Goal: Task Accomplishment & Management: Manage account settings

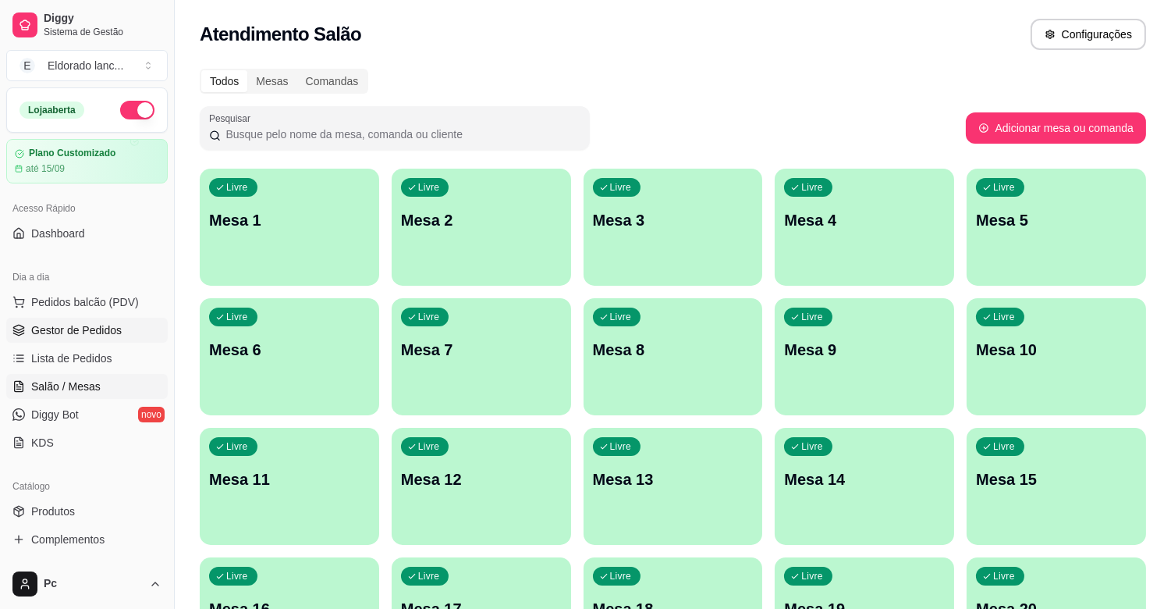
click at [88, 331] on span "Gestor de Pedidos" at bounding box center [76, 330] width 91 height 16
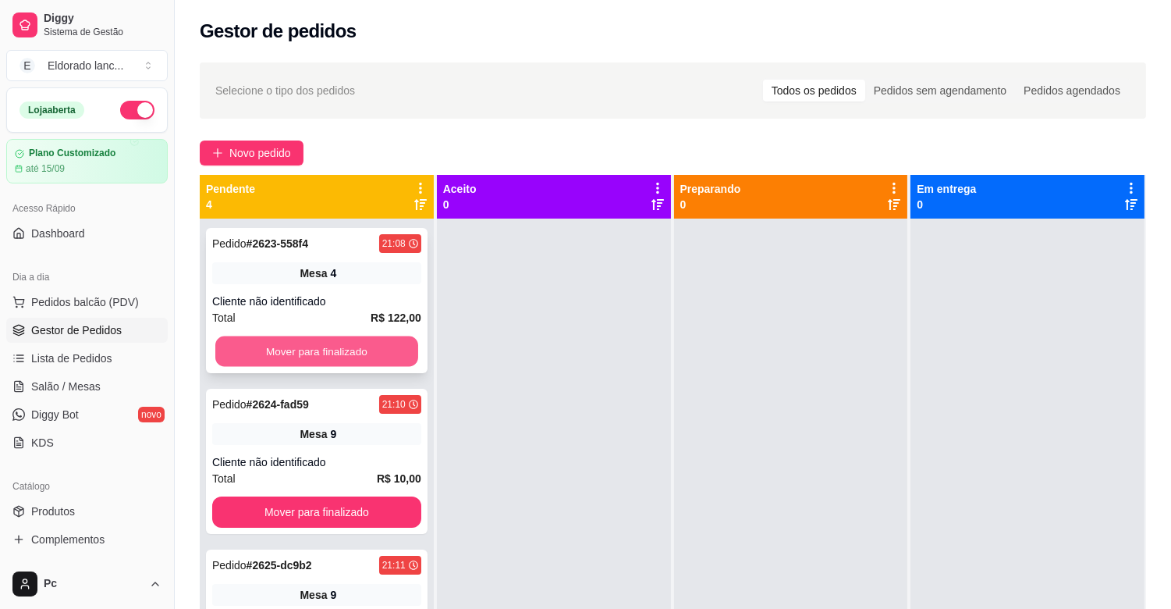
click at [357, 340] on button "Mover para finalizado" at bounding box center [316, 351] width 203 height 30
click at [357, 340] on button "Mover para finalizado" at bounding box center [316, 350] width 209 height 31
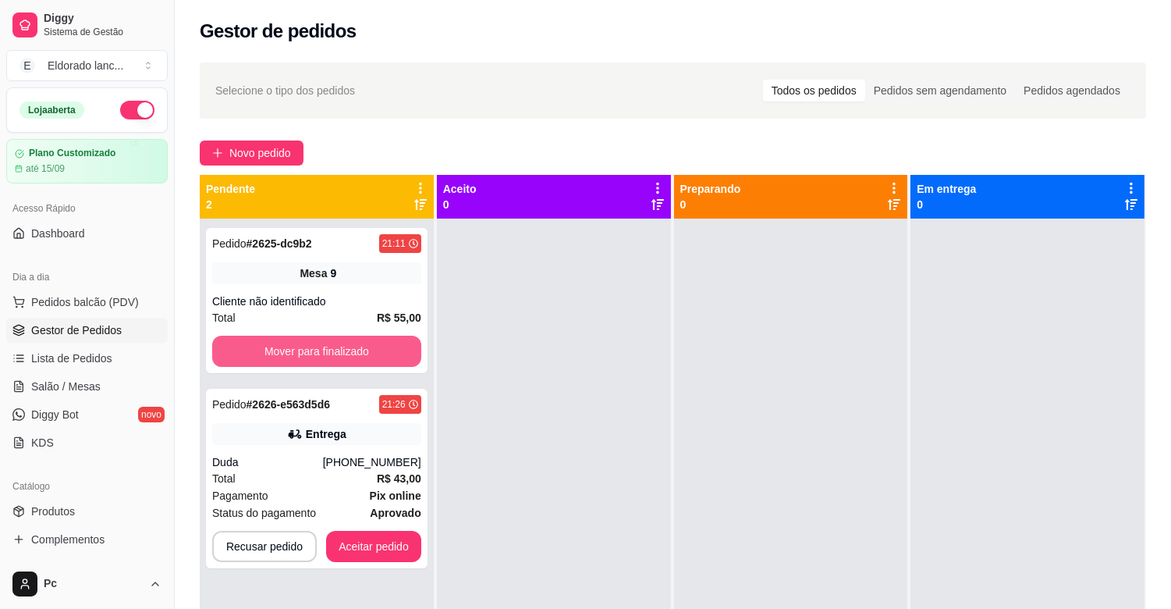
click at [357, 340] on button "Mover para finalizado" at bounding box center [316, 350] width 209 height 31
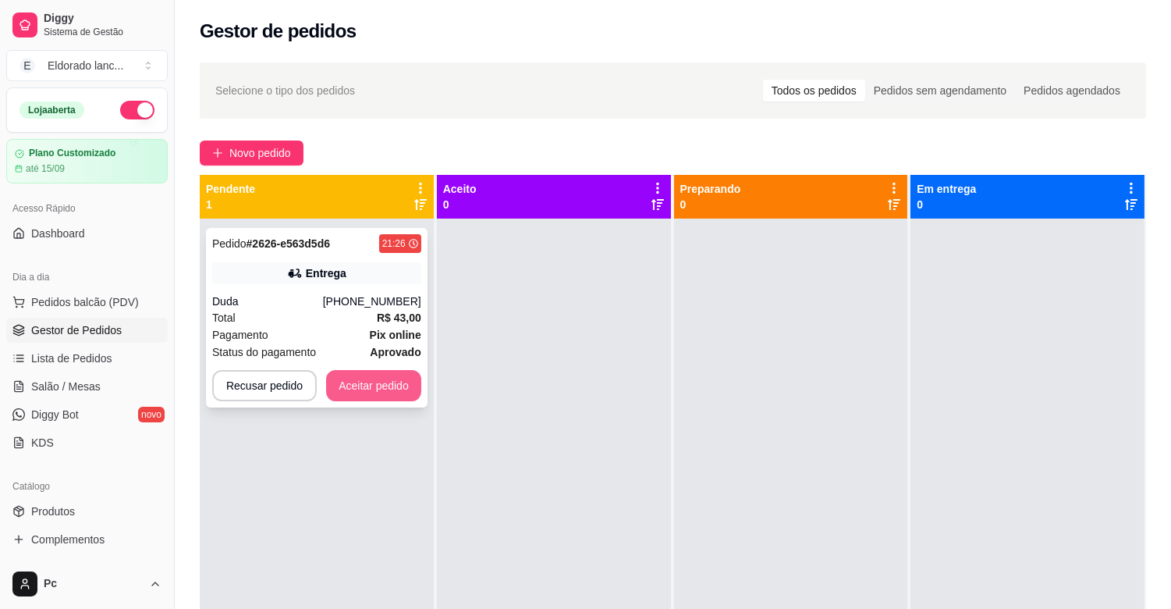
click at [365, 372] on button "Aceitar pedido" at bounding box center [373, 385] width 95 height 31
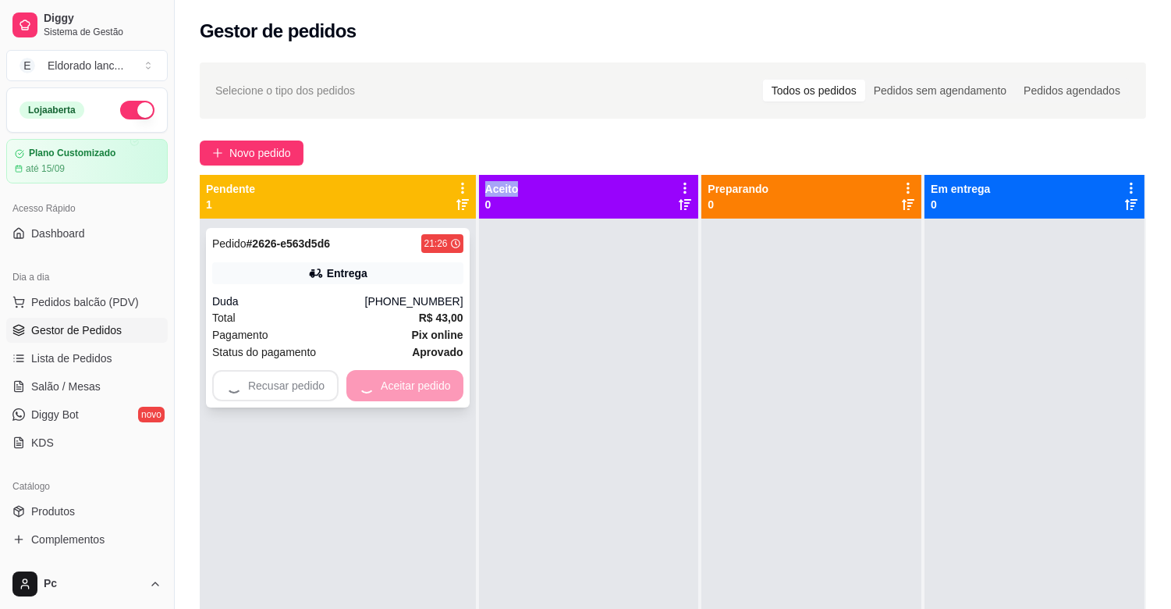
click at [365, 372] on div "Recusar pedido Aceitar pedido" at bounding box center [337, 385] width 251 height 31
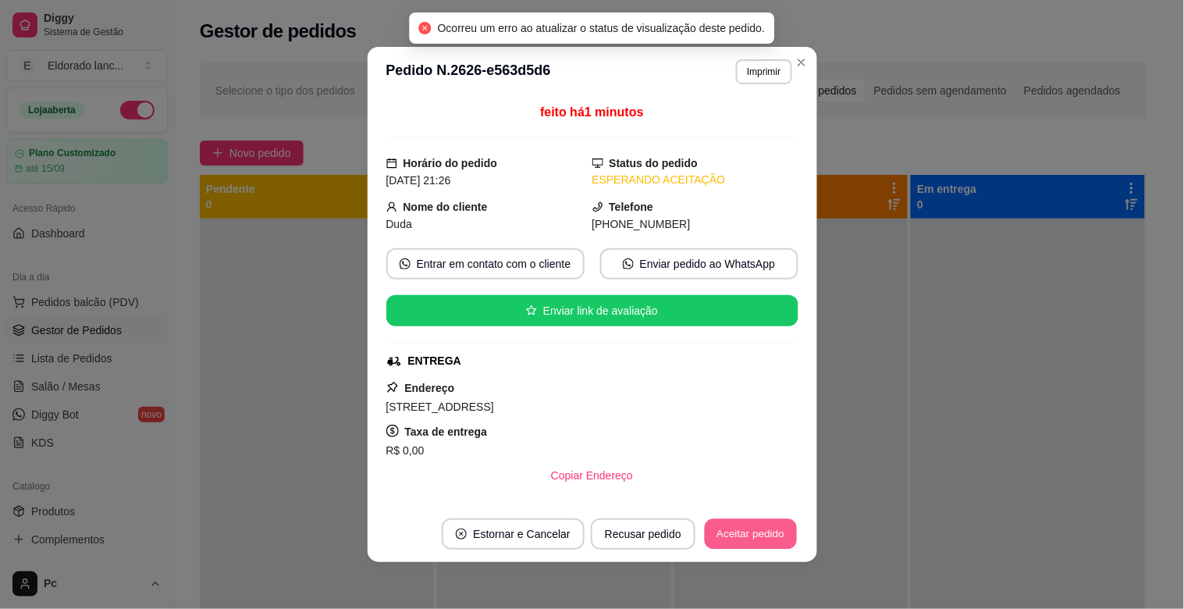
click at [728, 541] on button "Aceitar pedido" at bounding box center [751, 534] width 92 height 30
click at [729, 531] on button "Mover para preparo" at bounding box center [737, 533] width 121 height 31
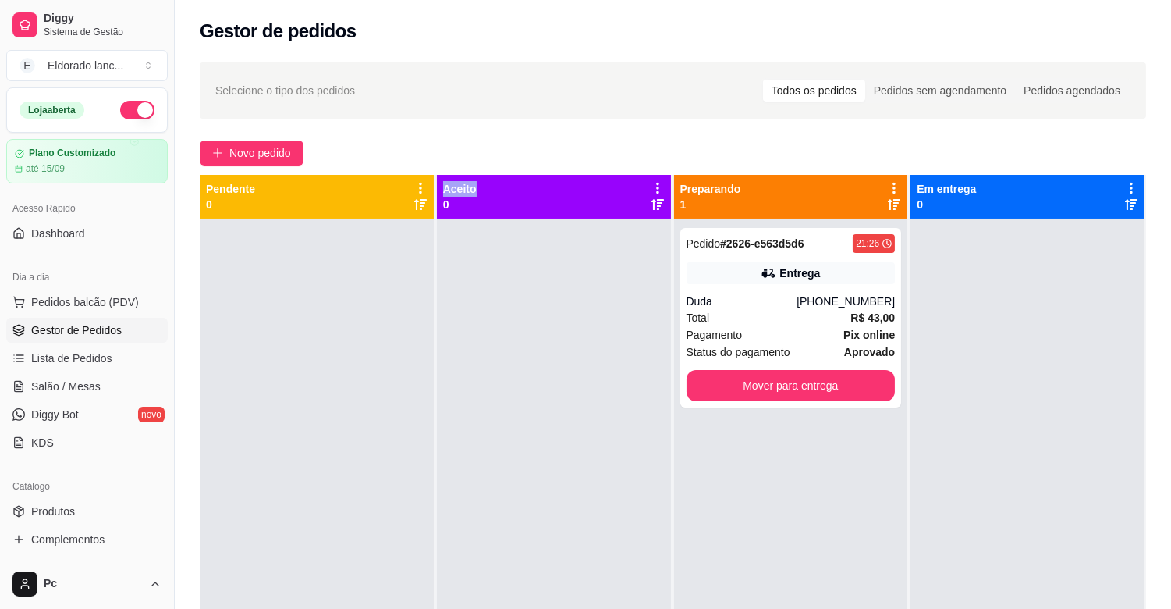
click at [868, 534] on div "Pedido # 2626-e563d5d6 21:26 Entrega Duda [PHONE_NUMBER] Total R$ 43,00 Pagamen…" at bounding box center [791, 522] width 234 height 609
click at [58, 394] on link "Salão / Mesas" at bounding box center [87, 386] width 162 height 25
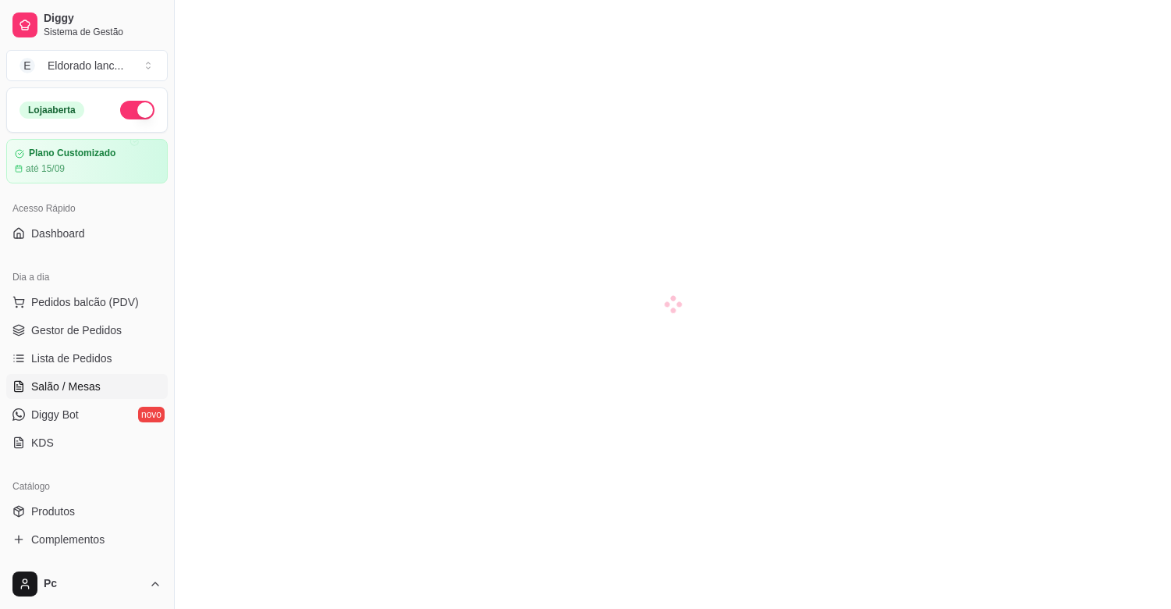
click at [58, 394] on link "Salão / Mesas" at bounding box center [87, 386] width 162 height 25
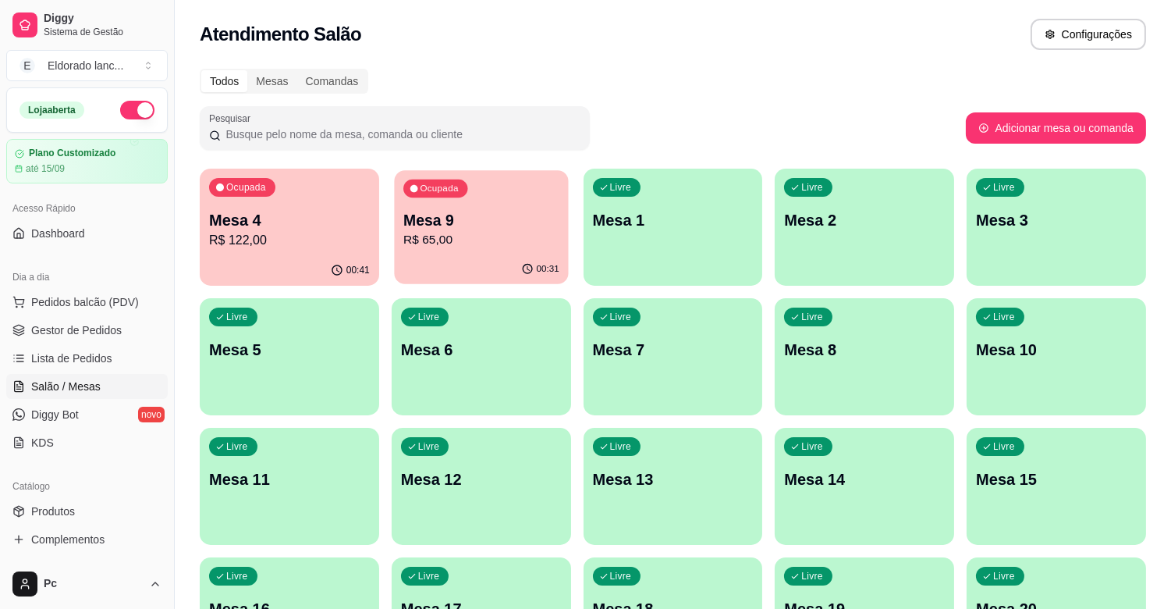
click at [437, 238] on p "R$ 65,00" at bounding box center [481, 240] width 156 height 18
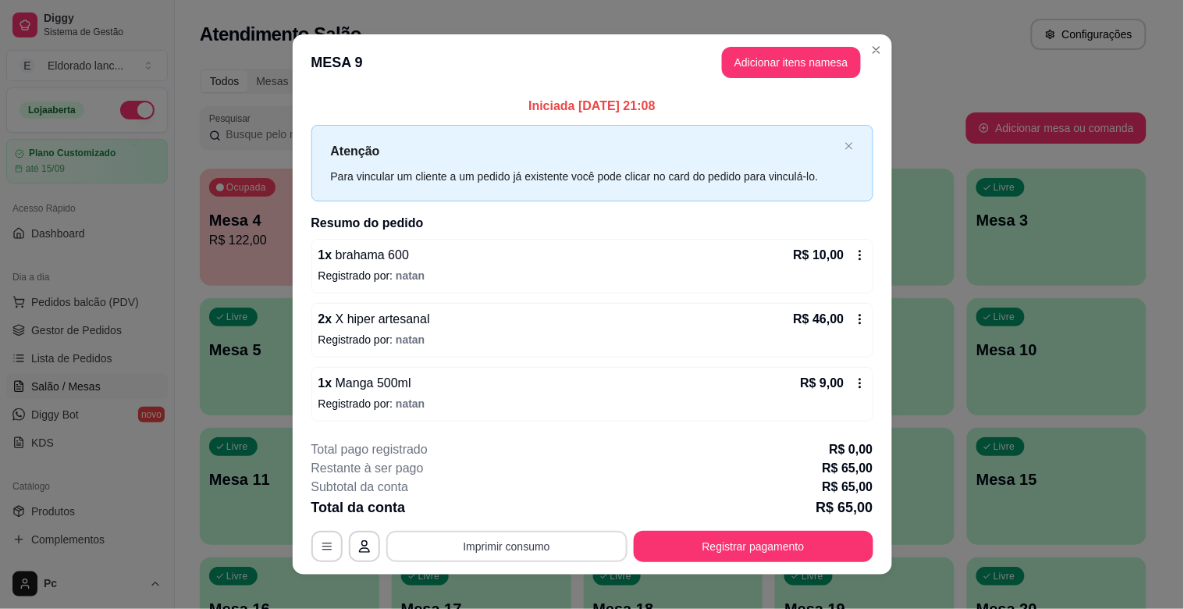
click at [559, 549] on button "Imprimir consumo" at bounding box center [506, 546] width 241 height 31
click at [507, 506] on button "IMPRESSORA" at bounding box center [504, 510] width 109 height 24
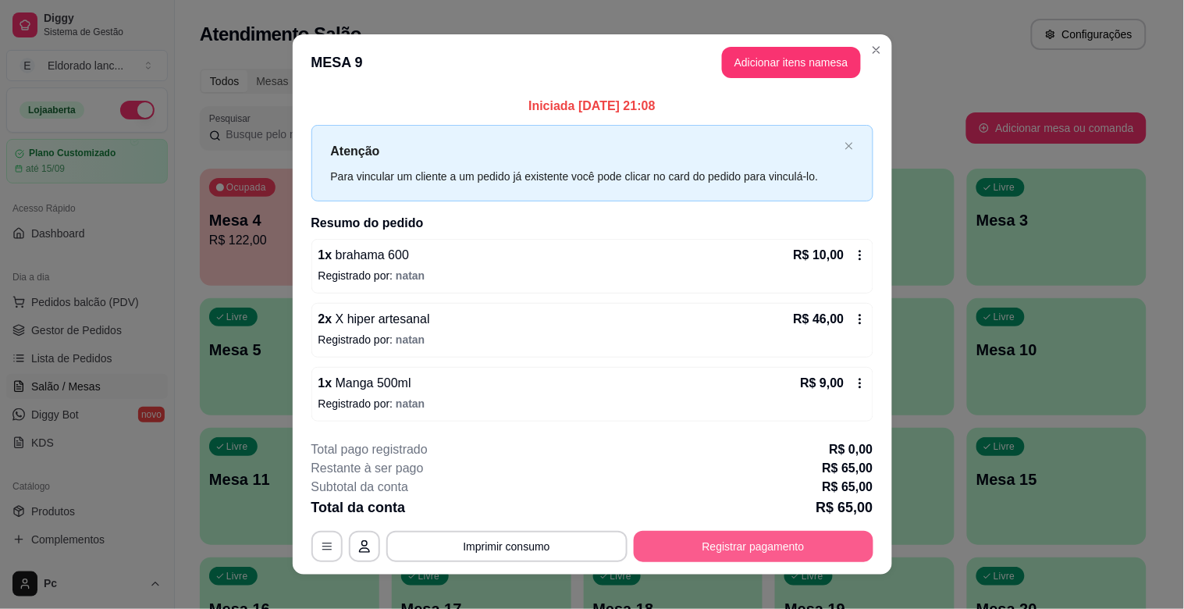
click at [654, 542] on button "Registrar pagamento" at bounding box center [754, 546] width 240 height 31
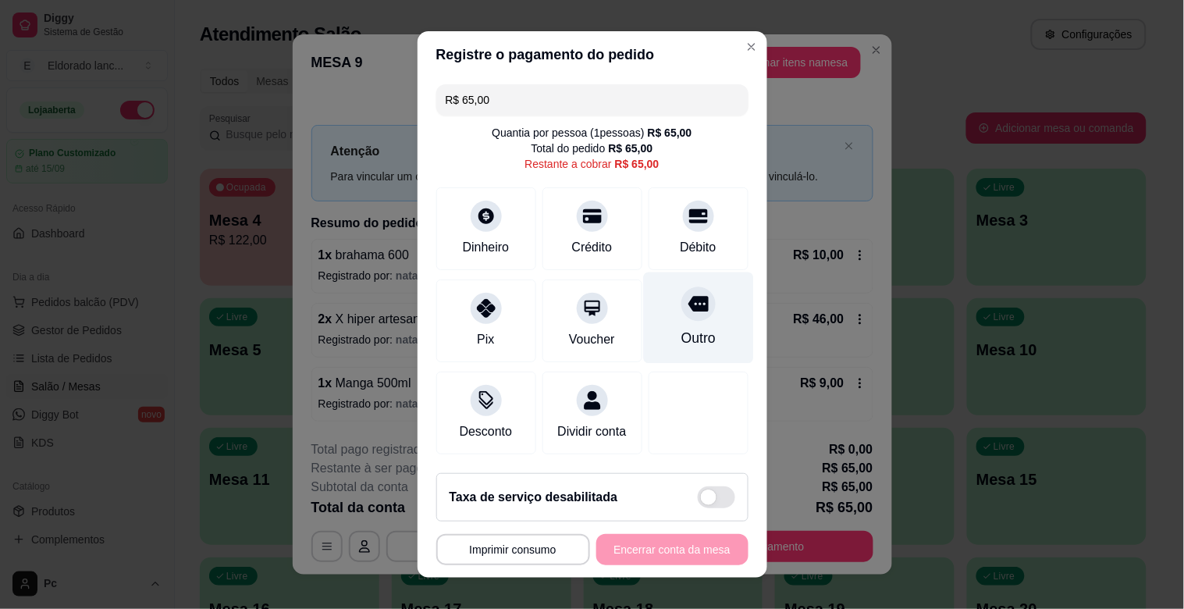
click at [687, 313] on icon at bounding box center [697, 303] width 20 height 20
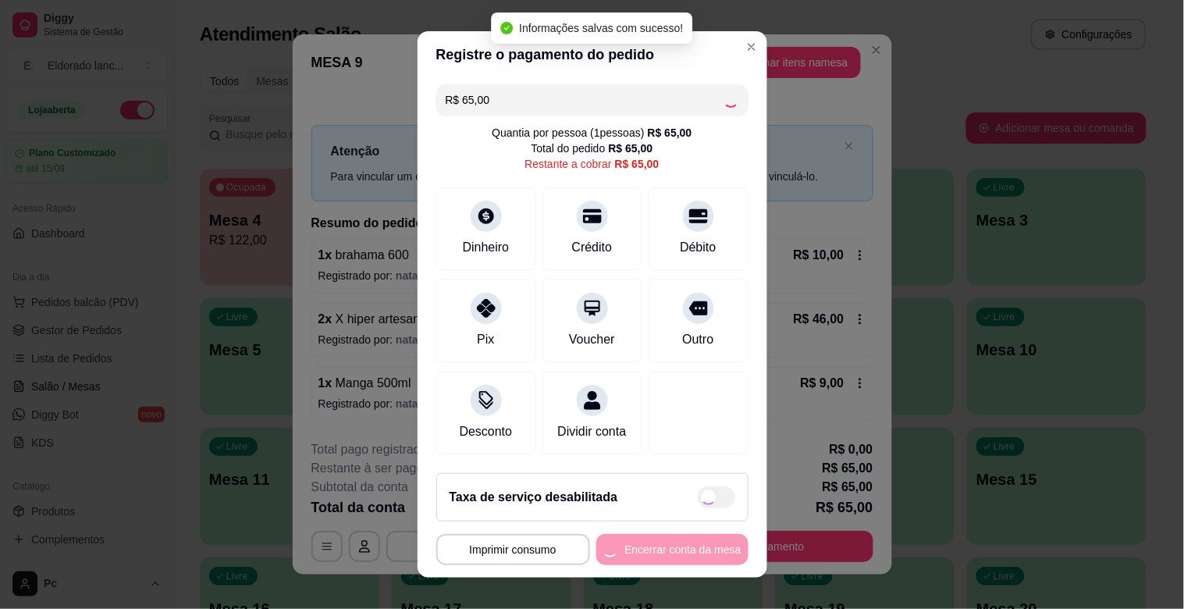
type input "R$ 0,00"
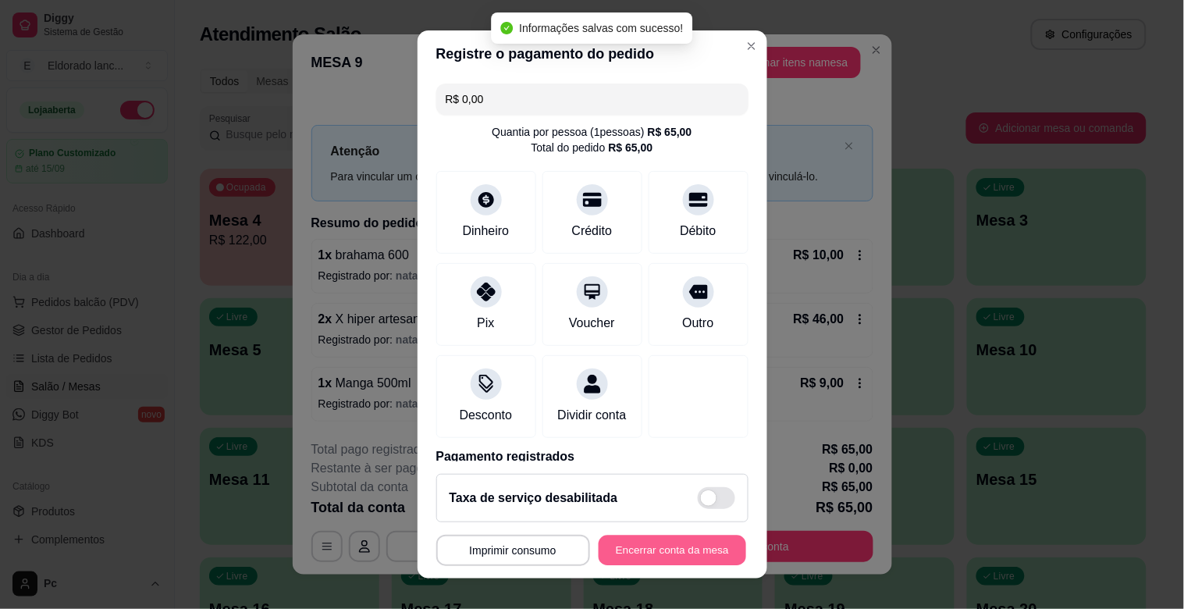
click at [623, 551] on button "Encerrar conta da mesa" at bounding box center [671, 550] width 147 height 30
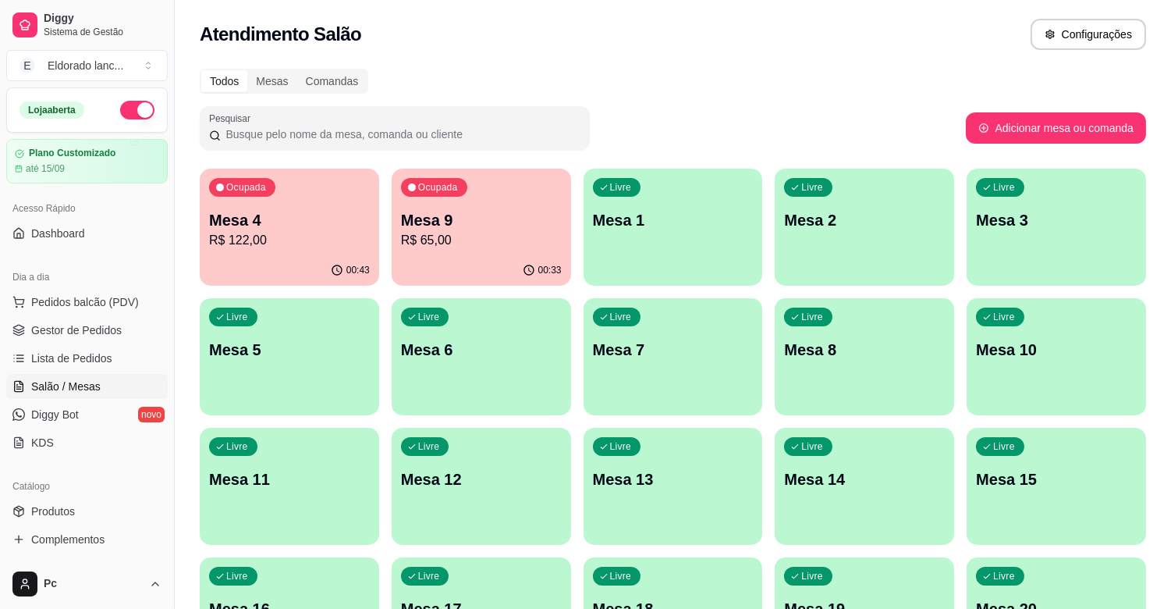
click at [909, 535] on div "button" at bounding box center [864, 535] width 179 height 19
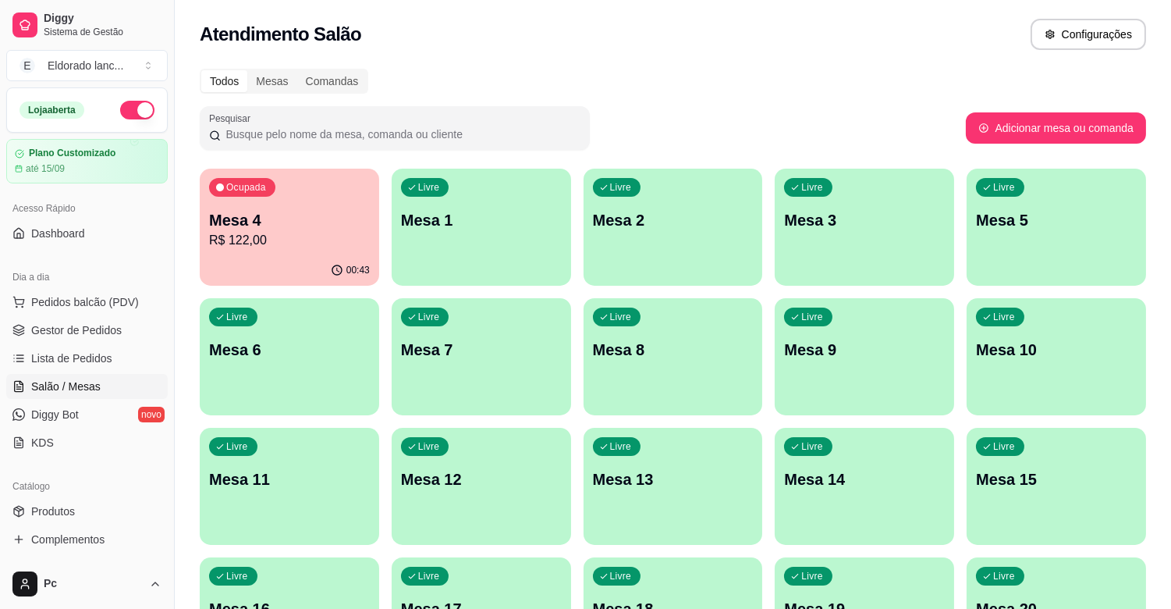
click at [291, 229] on p "Mesa 4" at bounding box center [289, 220] width 161 height 22
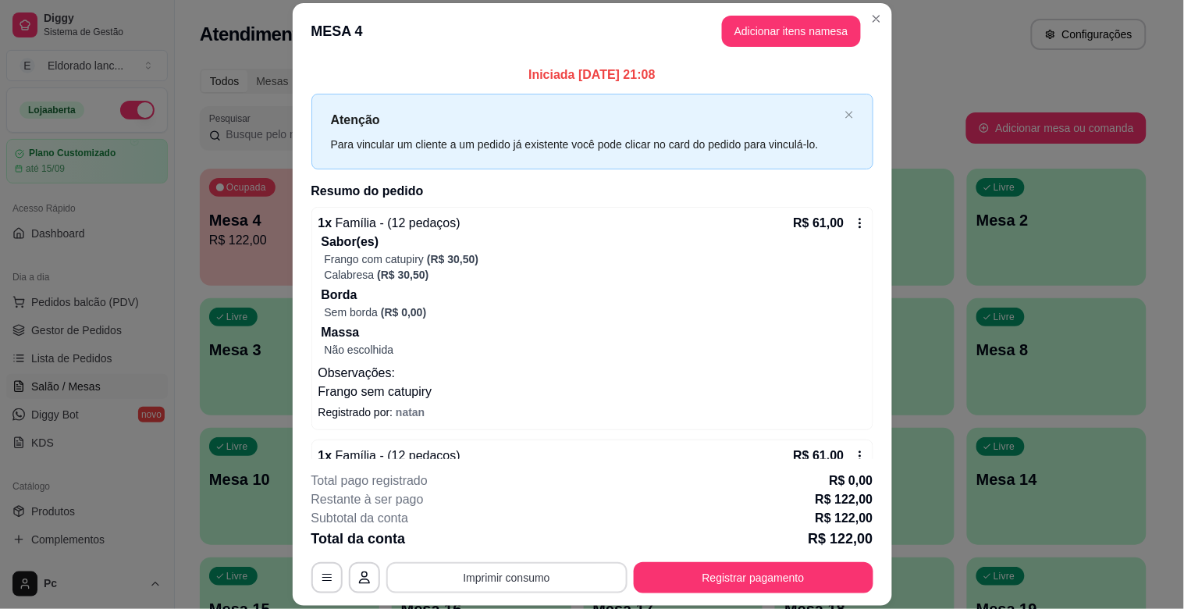
click at [499, 570] on button "Imprimir consumo" at bounding box center [506, 577] width 241 height 31
click at [499, 543] on button "IMPRESSORA" at bounding box center [505, 541] width 113 height 25
click at [708, 563] on button "Registrar pagamento" at bounding box center [754, 577] width 240 height 31
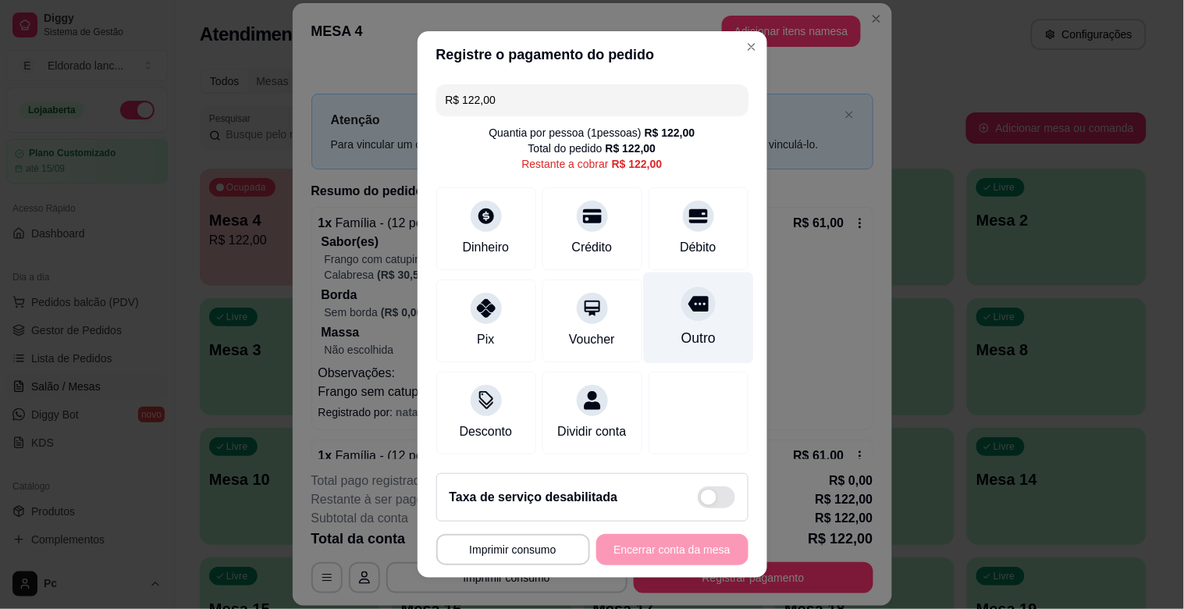
click at [651, 310] on div "Outro" at bounding box center [698, 317] width 110 height 91
click at [675, 552] on div "**********" at bounding box center [592, 549] width 312 height 31
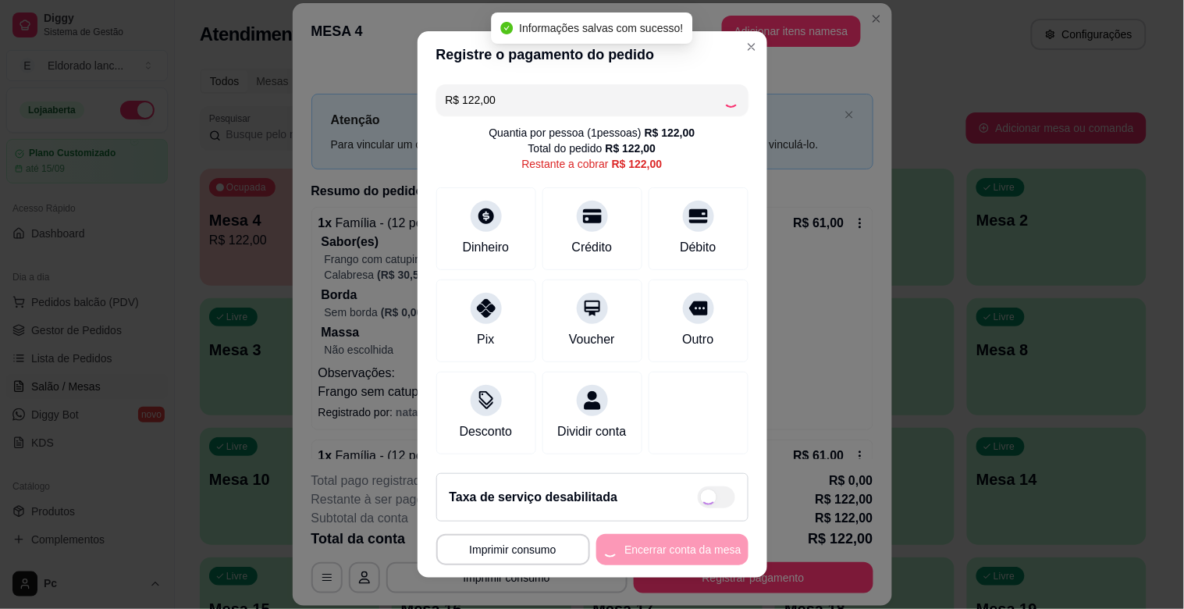
type input "R$ 0,00"
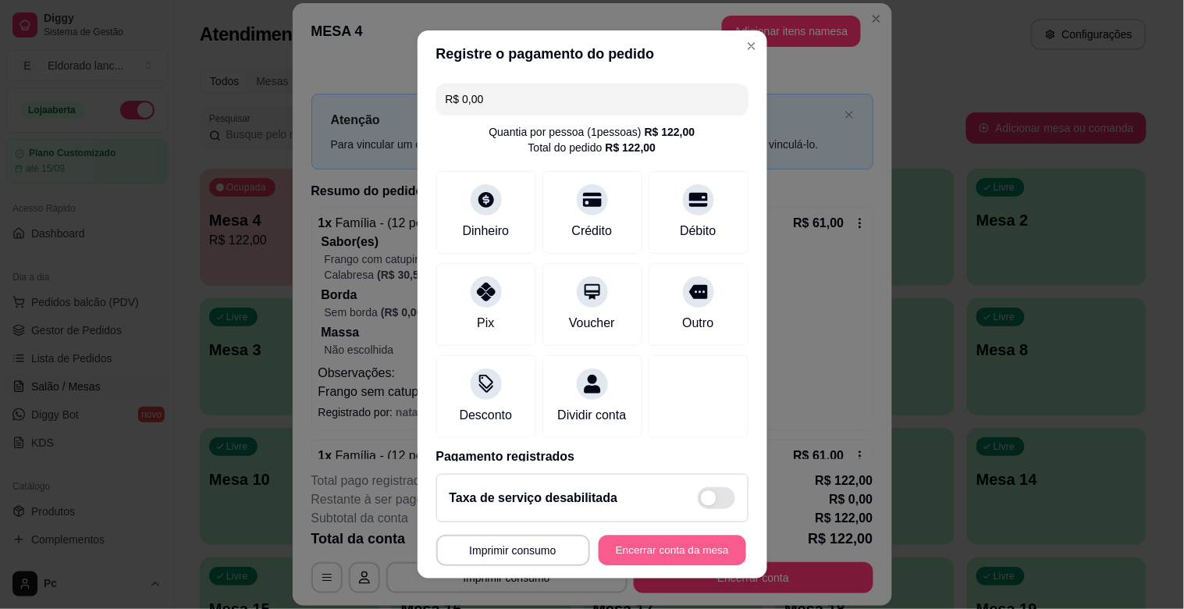
click at [675, 552] on button "Encerrar conta da mesa" at bounding box center [671, 550] width 147 height 30
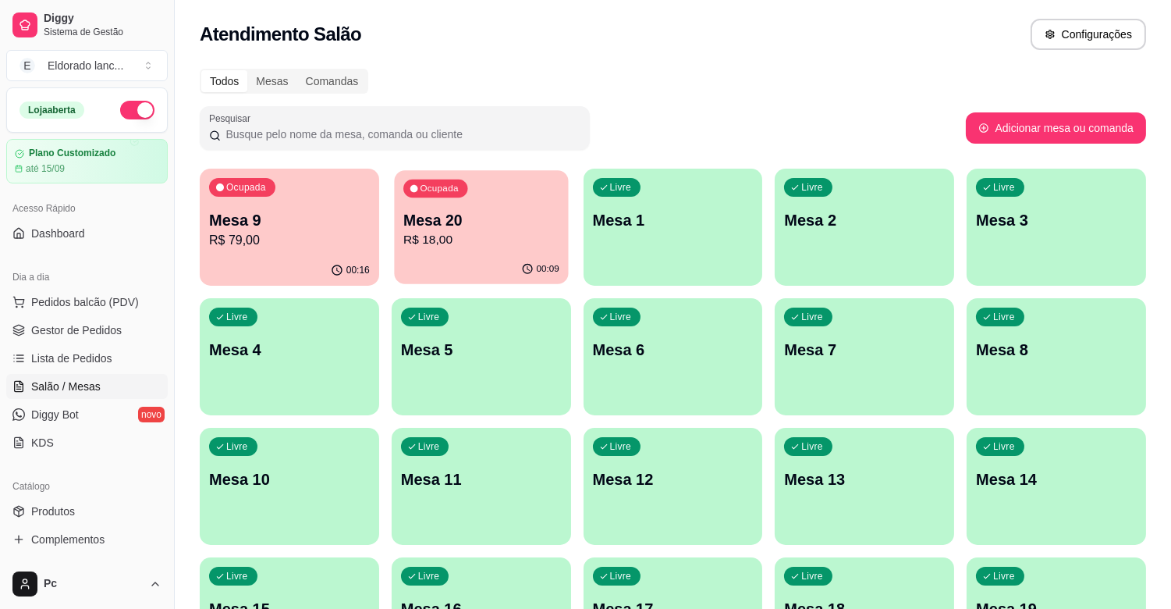
click at [458, 197] on div "Ocupada Mesa 20 R$ 18,00" at bounding box center [481, 212] width 174 height 84
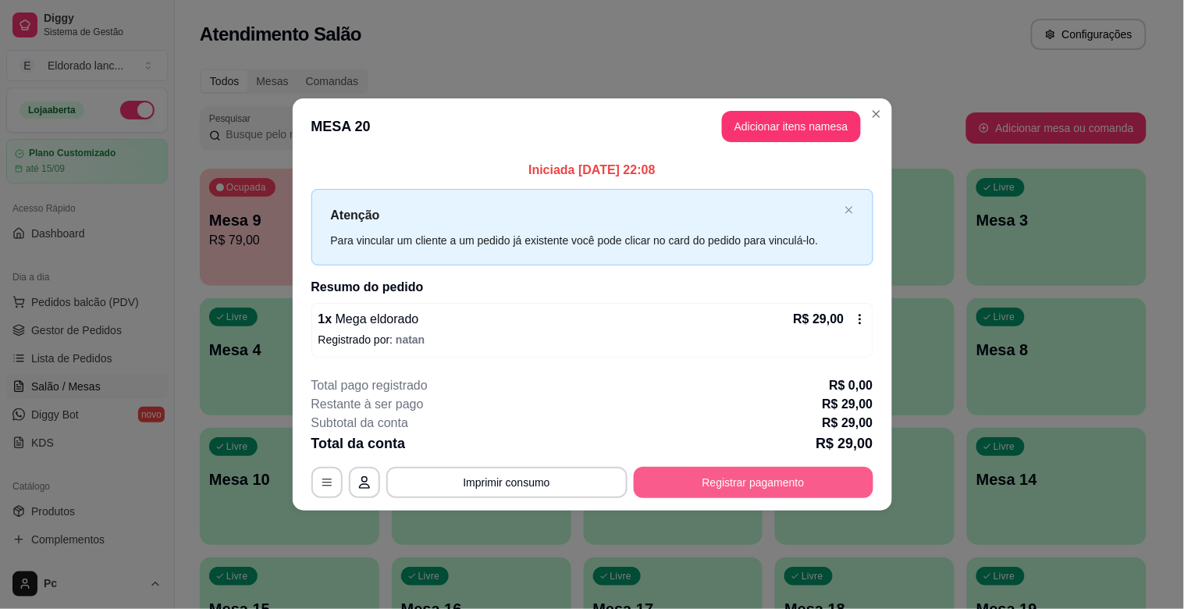
click at [722, 480] on button "Registrar pagamento" at bounding box center [754, 482] width 240 height 31
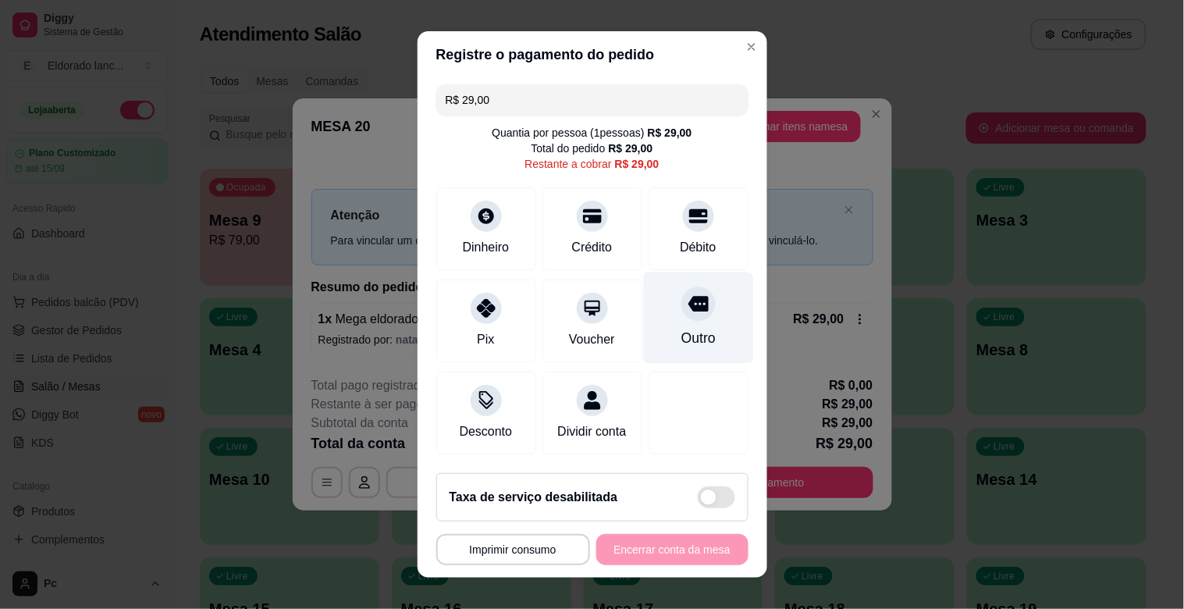
click at [687, 304] on icon at bounding box center [697, 304] width 20 height 16
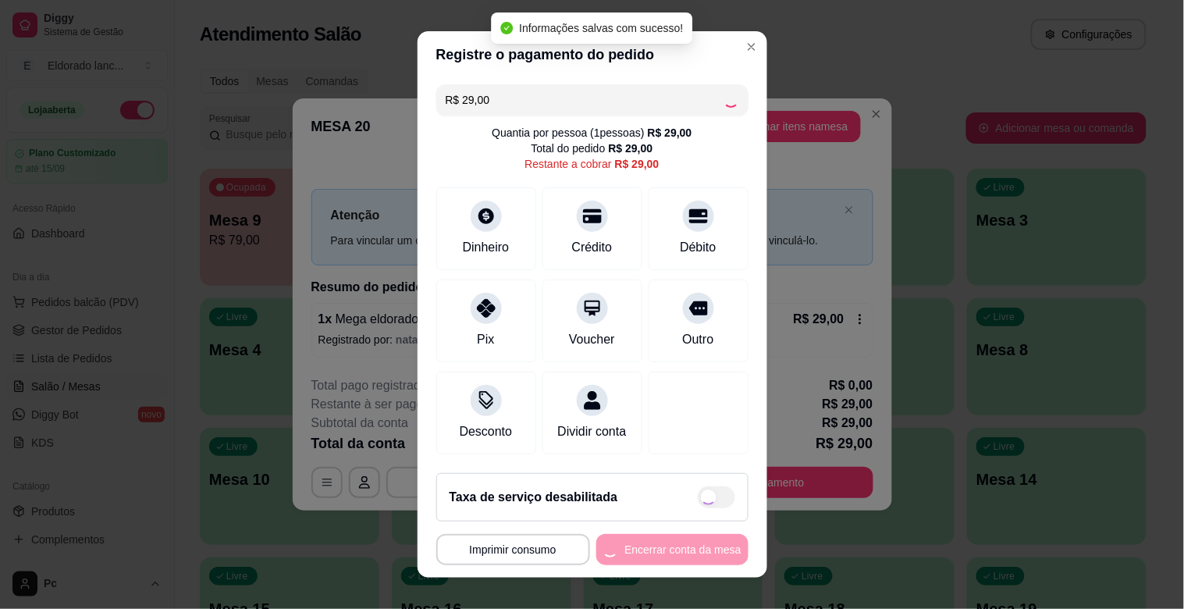
type input "R$ 0,00"
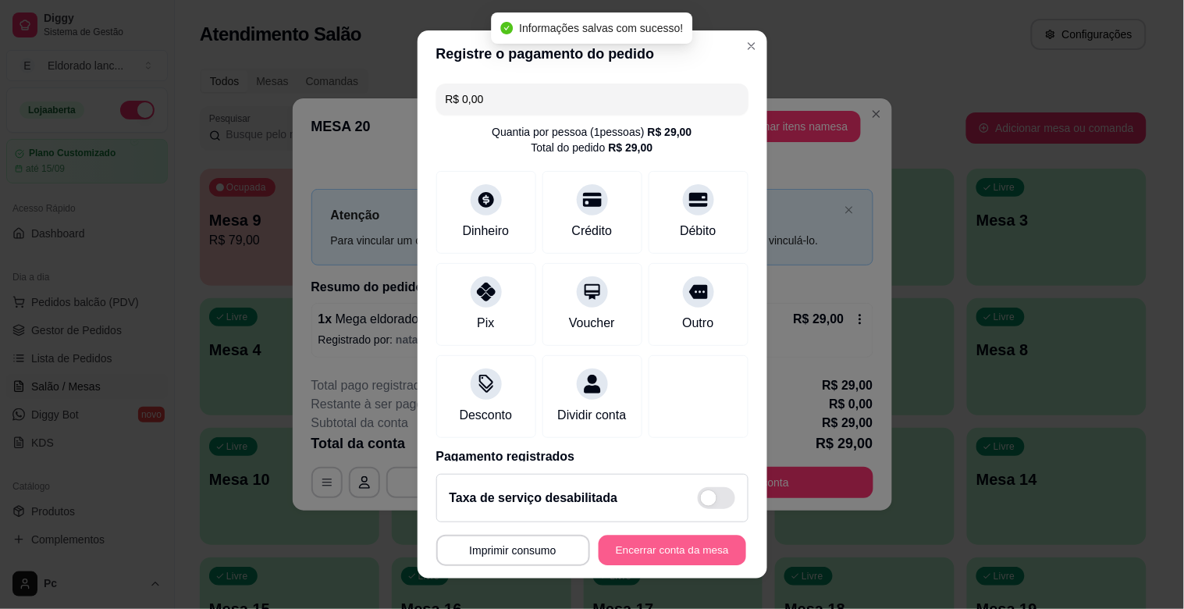
click at [651, 538] on button "Encerrar conta da mesa" at bounding box center [671, 550] width 147 height 30
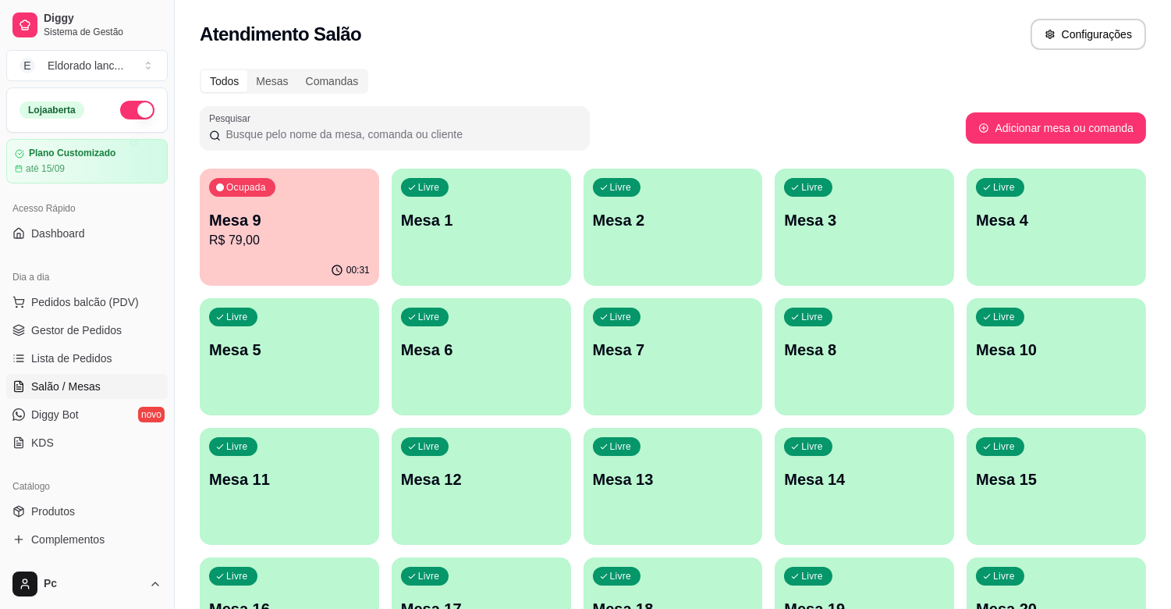
click at [1106, 597] on div "Livre Mesa 20" at bounding box center [1056, 606] width 179 height 98
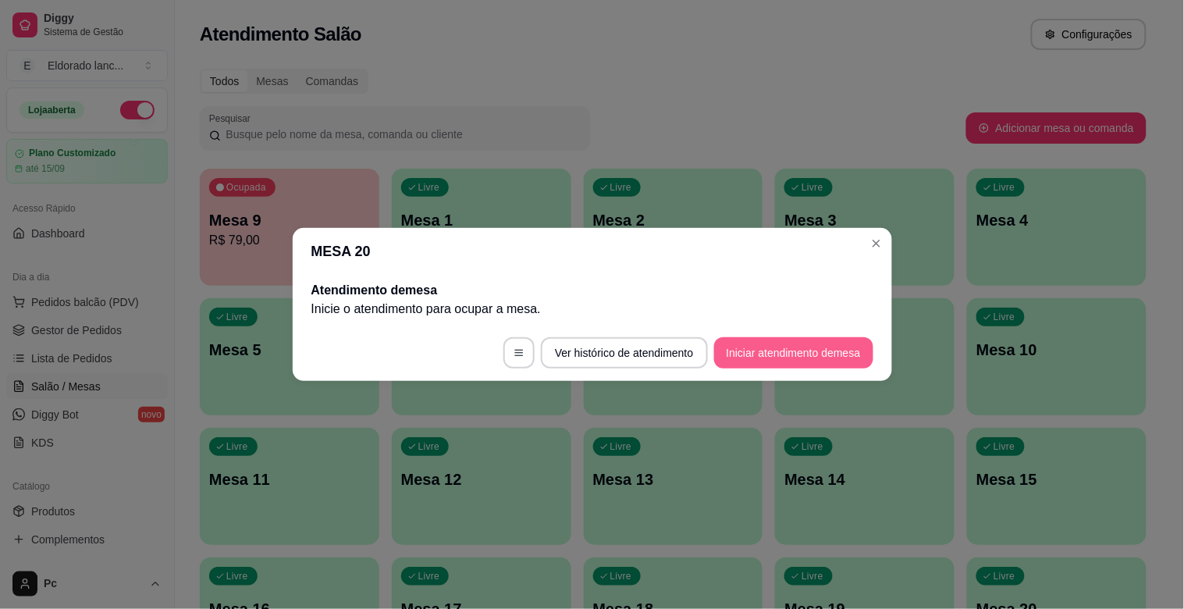
click at [831, 362] on button "Iniciar atendimento de mesa" at bounding box center [793, 352] width 159 height 31
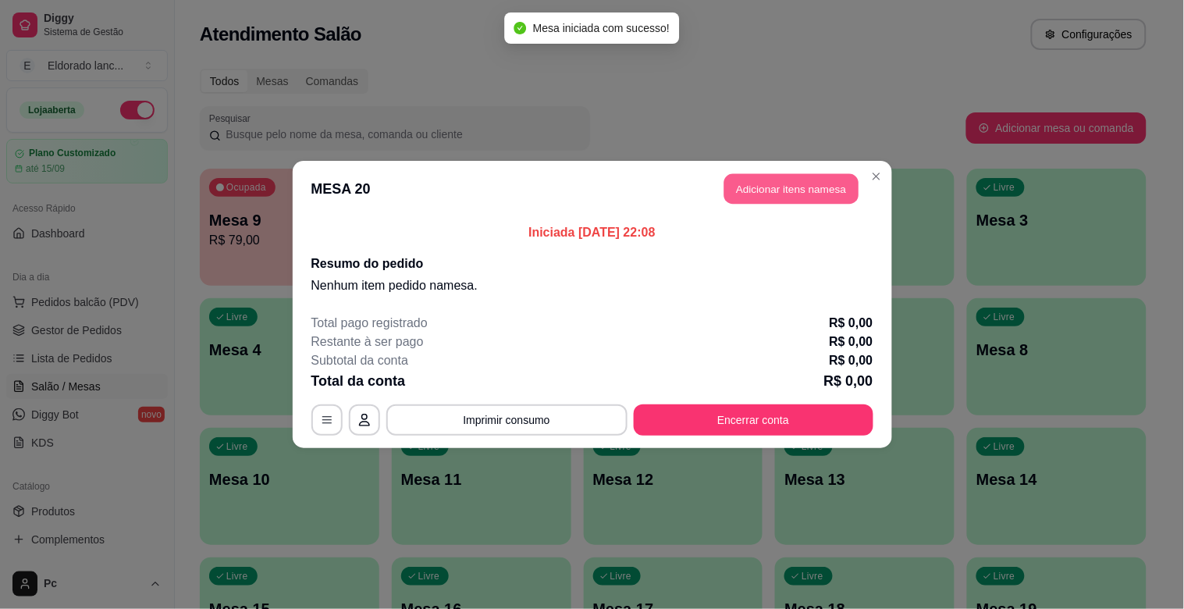
click at [802, 176] on button "Adicionar itens na mesa" at bounding box center [791, 189] width 134 height 30
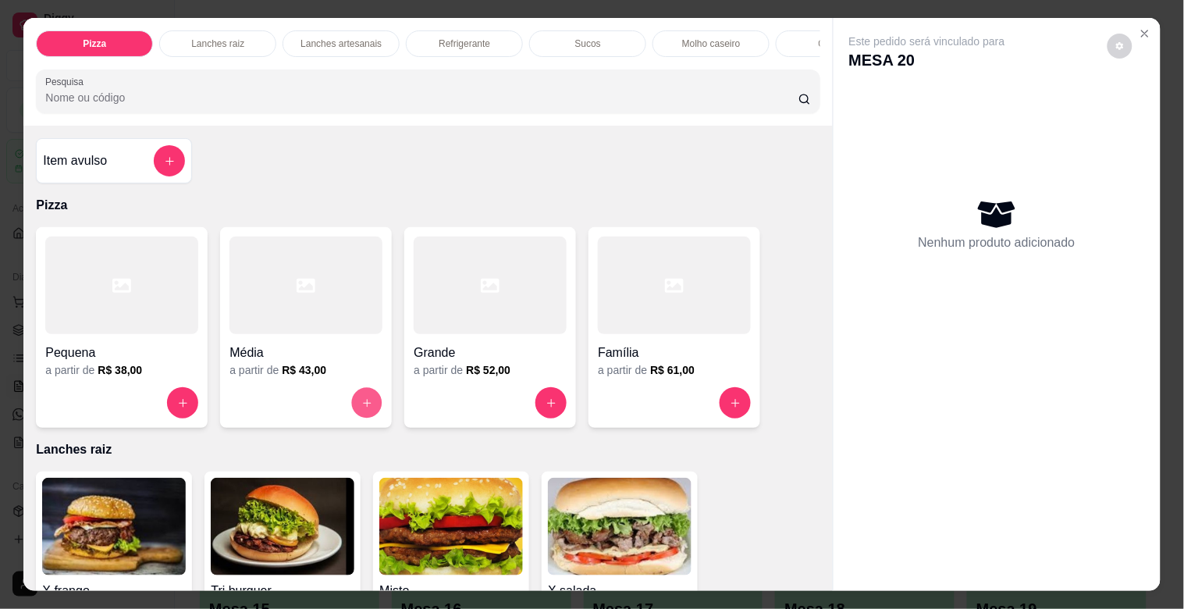
click at [353, 414] on button "increase-product-quantity" at bounding box center [367, 403] width 30 height 30
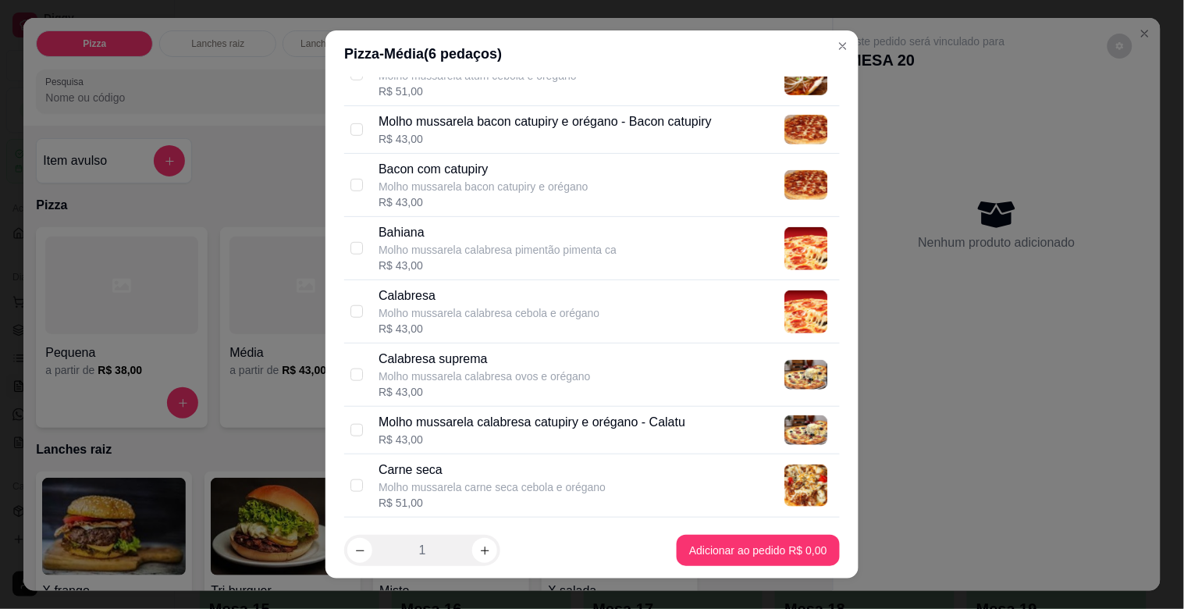
scroll to position [282, 0]
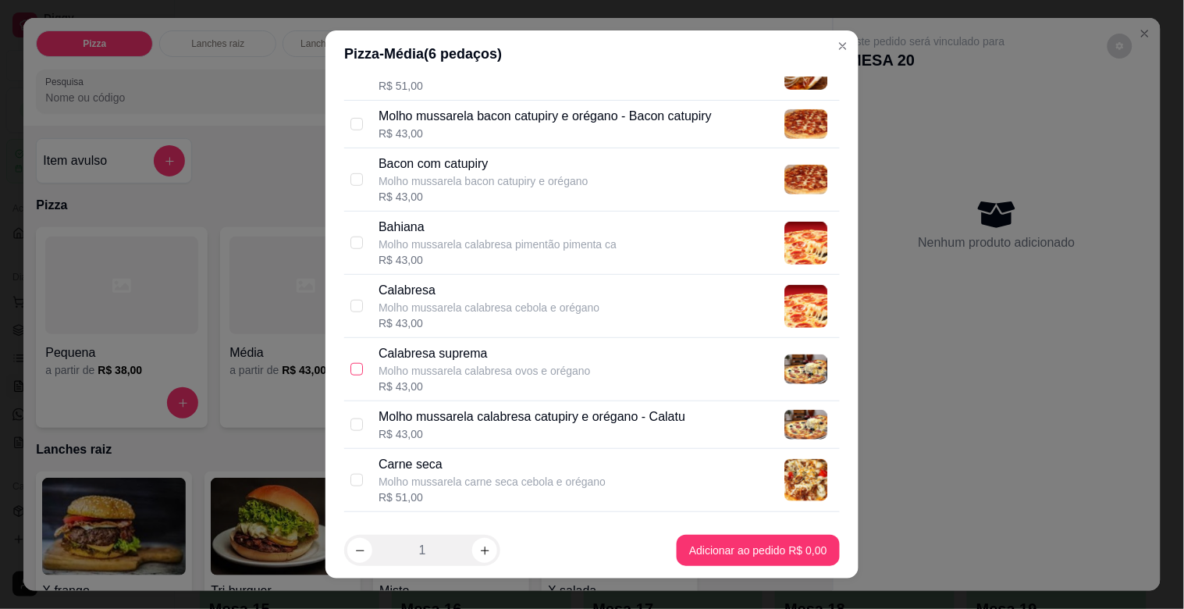
click at [352, 376] on label at bounding box center [356, 368] width 12 height 17
click at [352, 375] on input "checkbox" at bounding box center [356, 369] width 12 height 12
click at [350, 364] on input "checkbox" at bounding box center [356, 369] width 12 height 12
checkbox input "true"
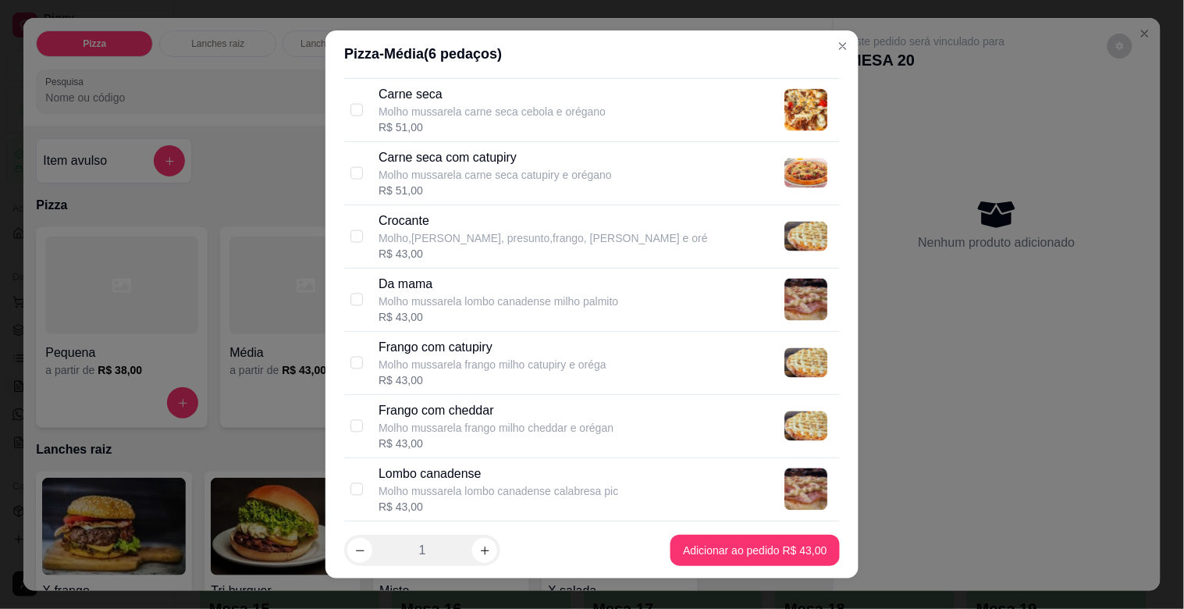
scroll to position [676, 0]
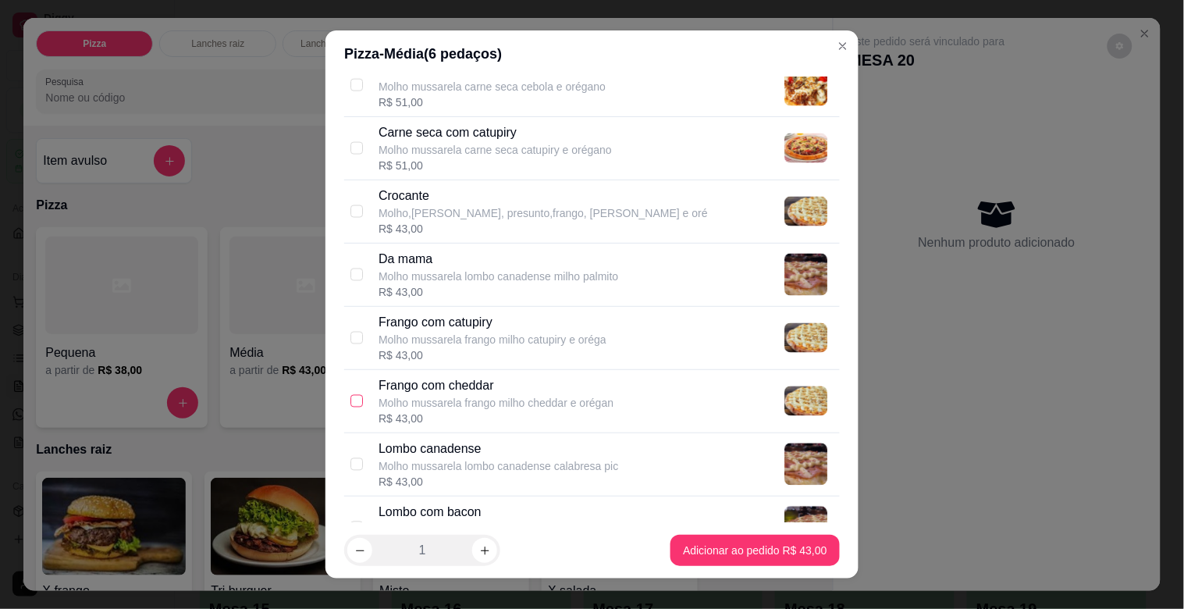
click at [353, 403] on input "checkbox" at bounding box center [356, 401] width 12 height 12
checkbox input "true"
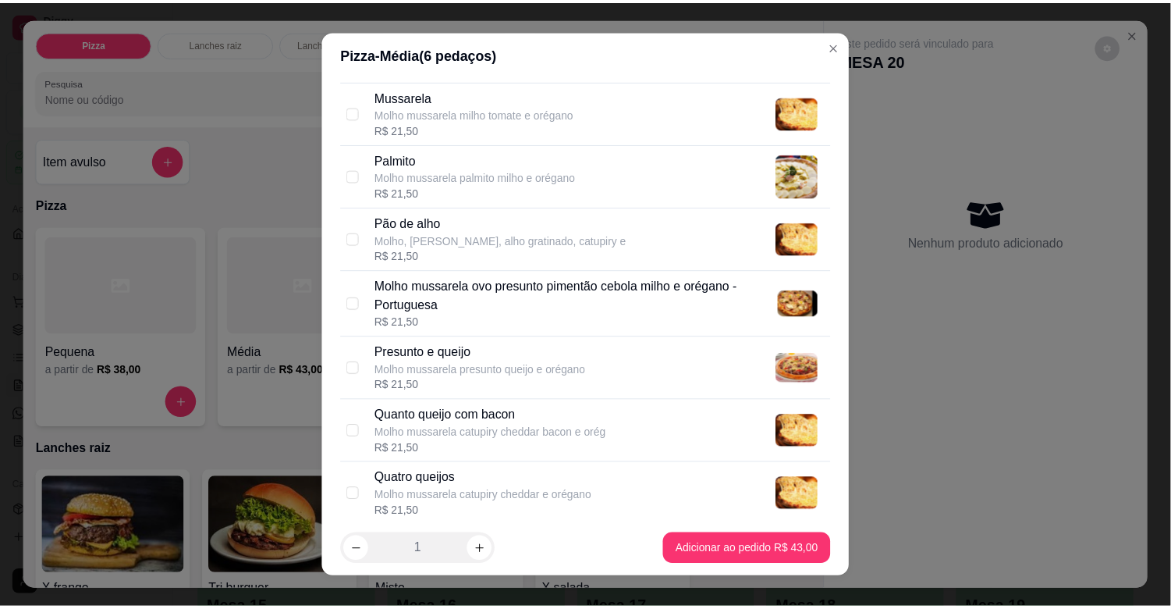
scroll to position [1912, 0]
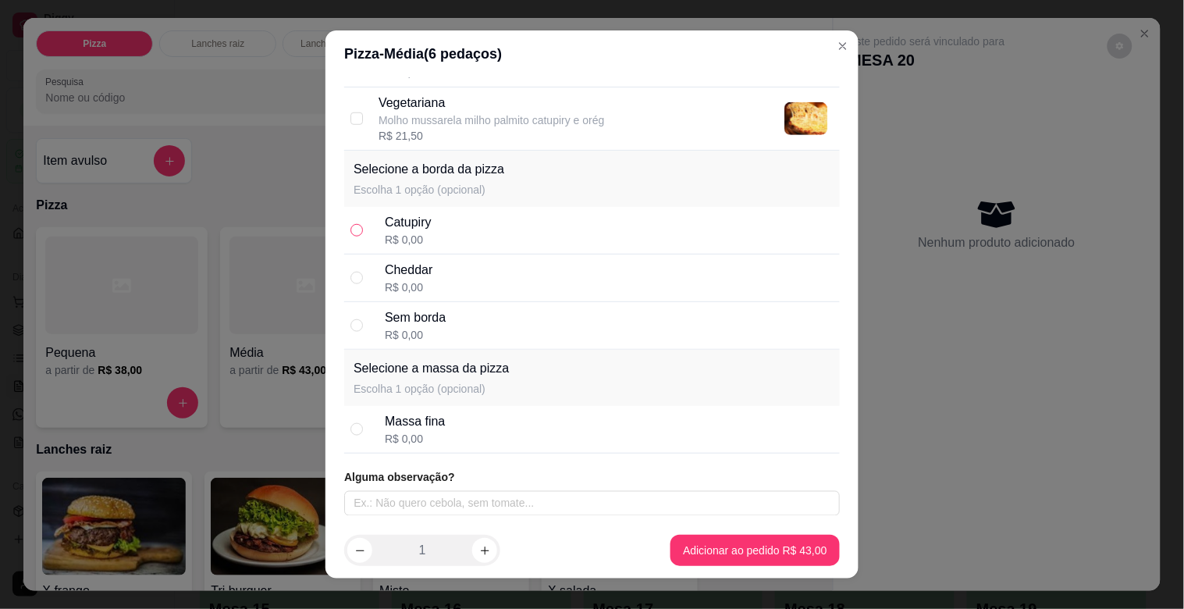
click at [350, 235] on input "radio" at bounding box center [356, 230] width 12 height 12
radio input "true"
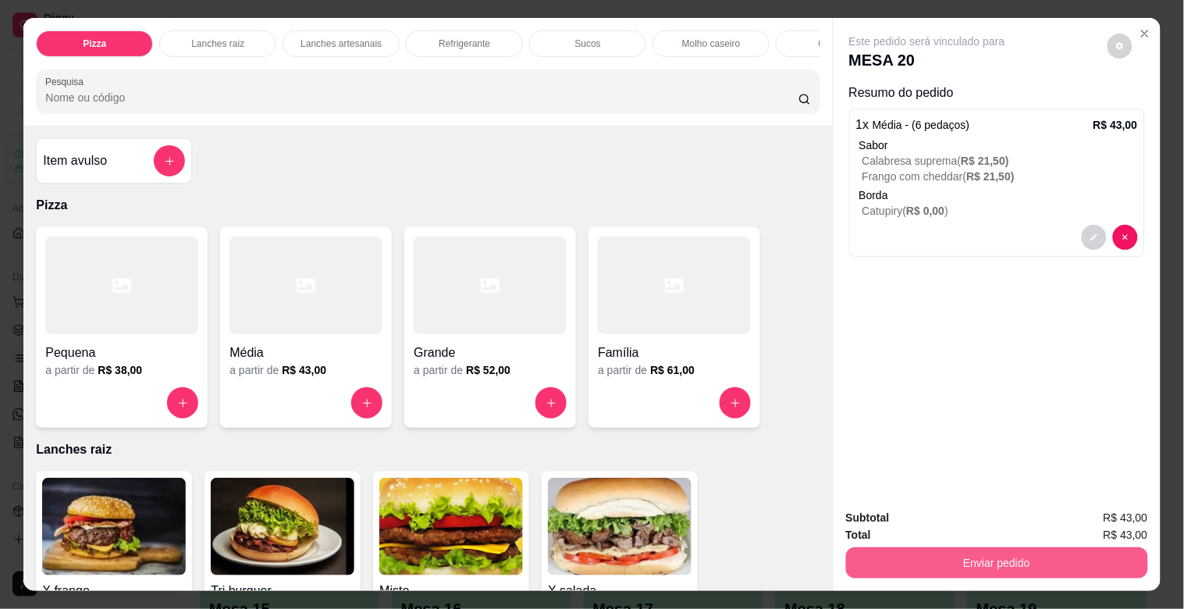
click at [949, 547] on button "Enviar pedido" at bounding box center [997, 562] width 302 height 31
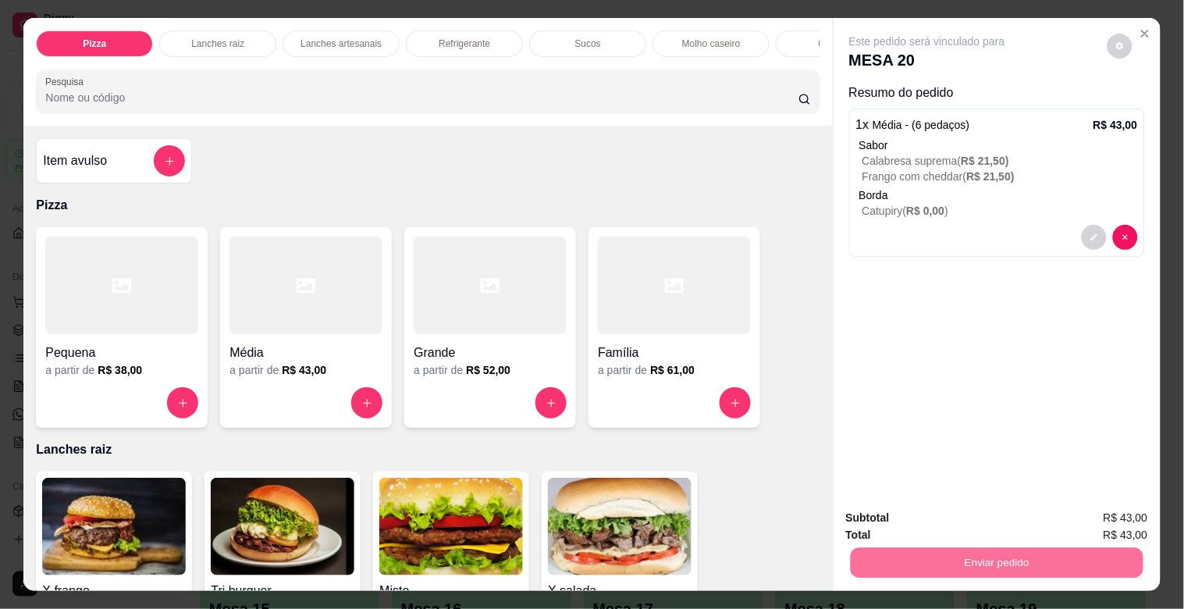
click at [937, 508] on button "Não registrar e enviar pedido" at bounding box center [945, 517] width 162 height 30
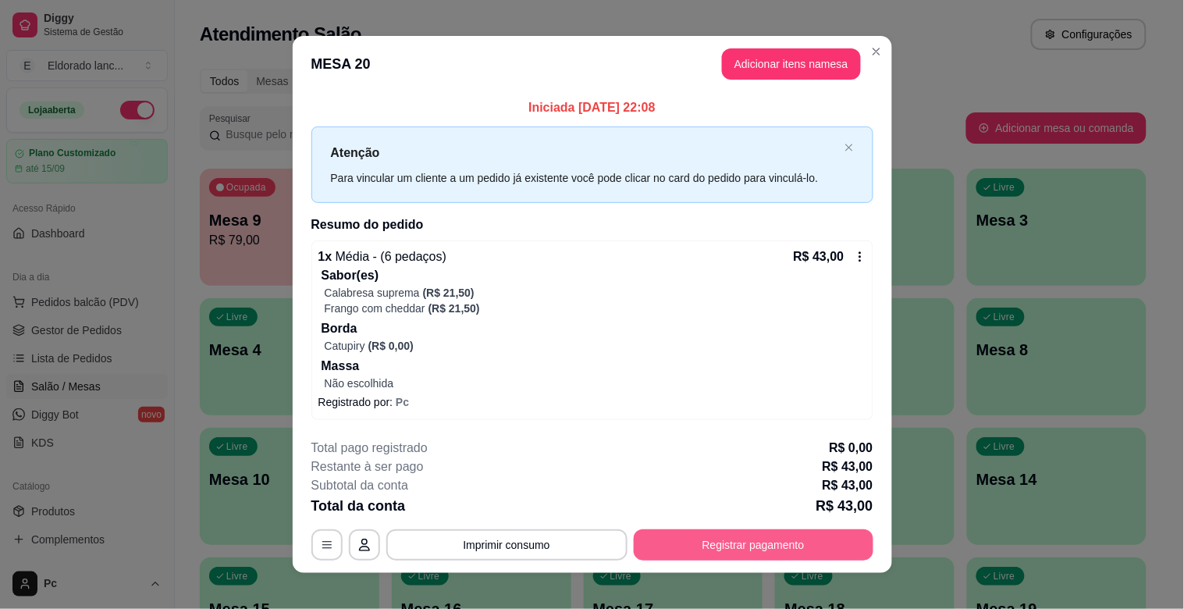
click at [849, 534] on button "Registrar pagamento" at bounding box center [754, 544] width 240 height 31
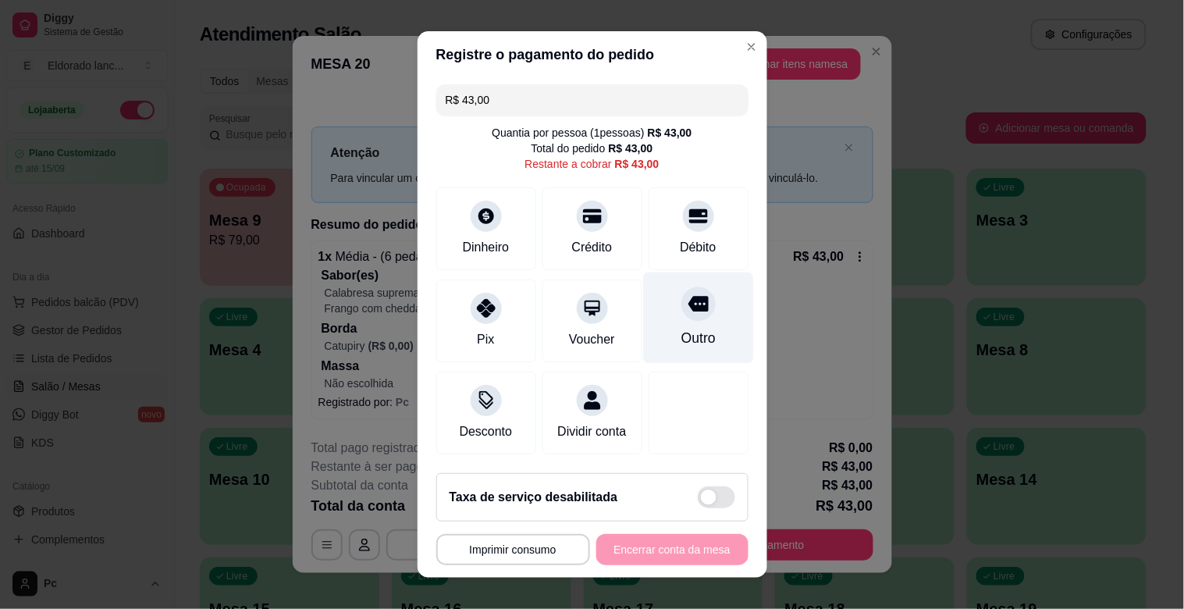
click at [680, 340] on div "Outro" at bounding box center [697, 338] width 34 height 20
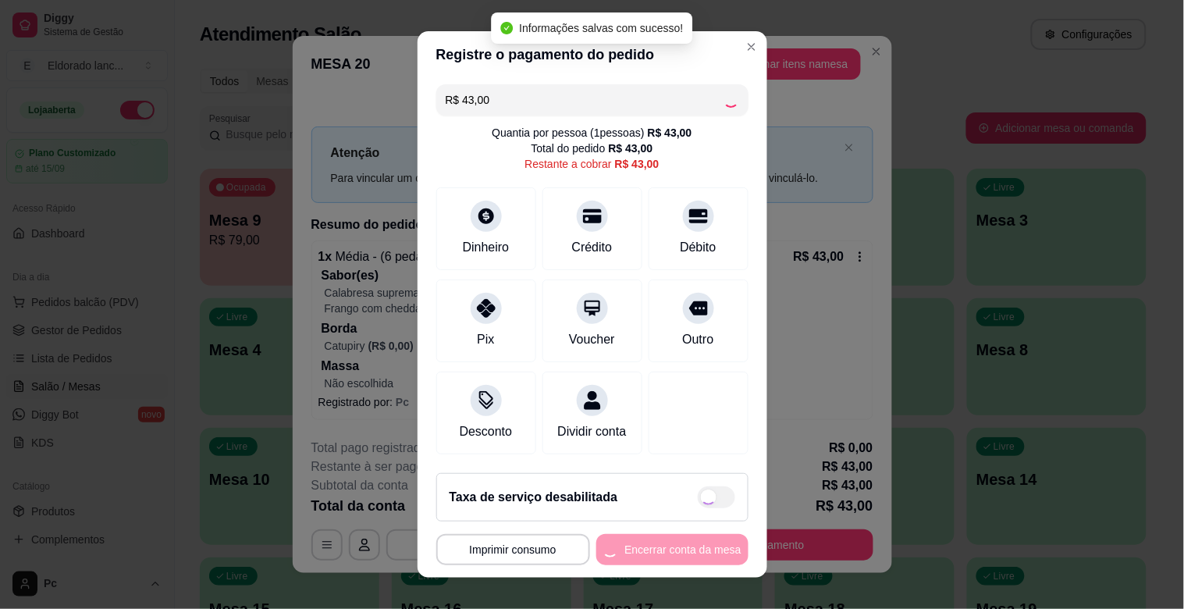
type input "R$ 0,00"
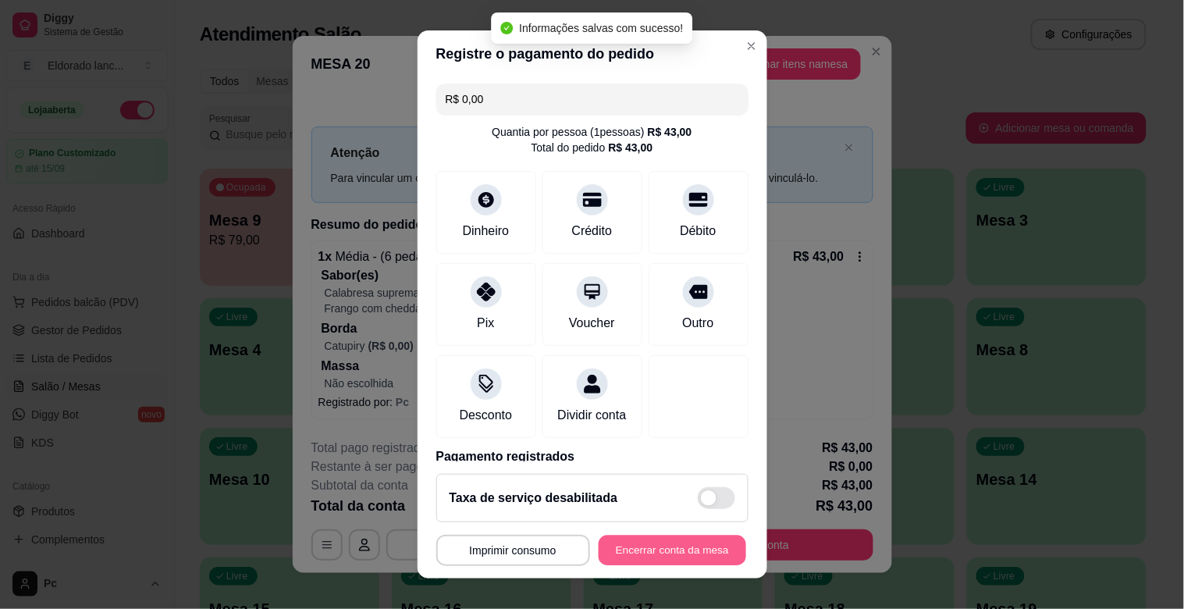
click at [665, 541] on button "Encerrar conta da mesa" at bounding box center [671, 550] width 147 height 30
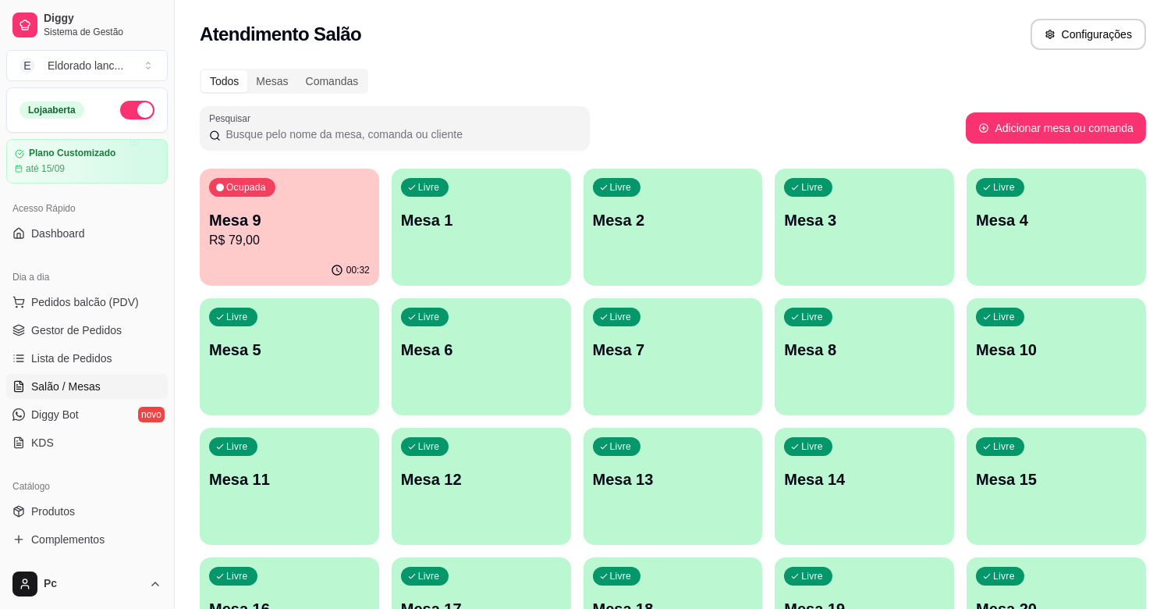
click at [352, 224] on p "Mesa 9" at bounding box center [289, 220] width 161 height 22
